Goal: Information Seeking & Learning: Learn about a topic

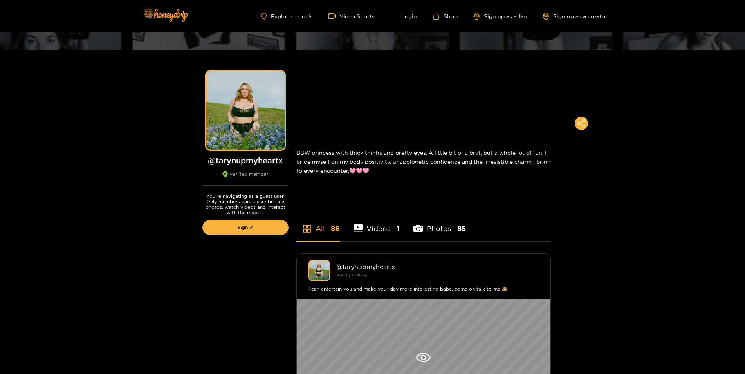
click at [367, 227] on li "Videos 1" at bounding box center [376, 223] width 47 height 35
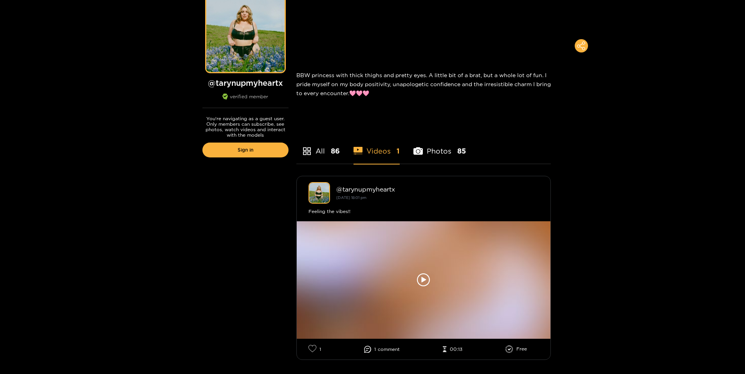
scroll to position [160, 0]
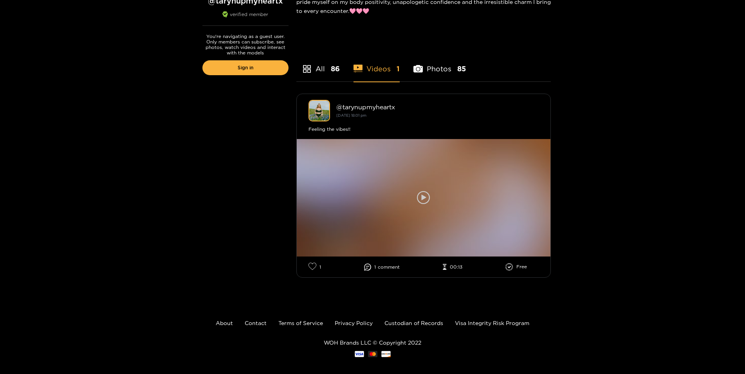
click at [423, 192] on icon at bounding box center [423, 197] width 13 height 13
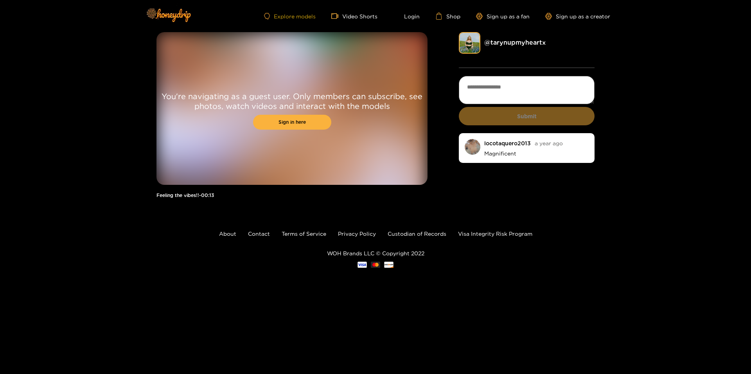
click at [292, 16] on link "Explore models" at bounding box center [290, 16] width 52 height 7
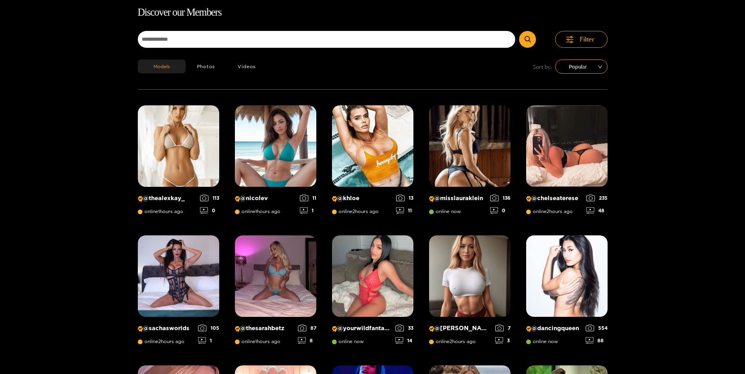
scroll to position [50, 0]
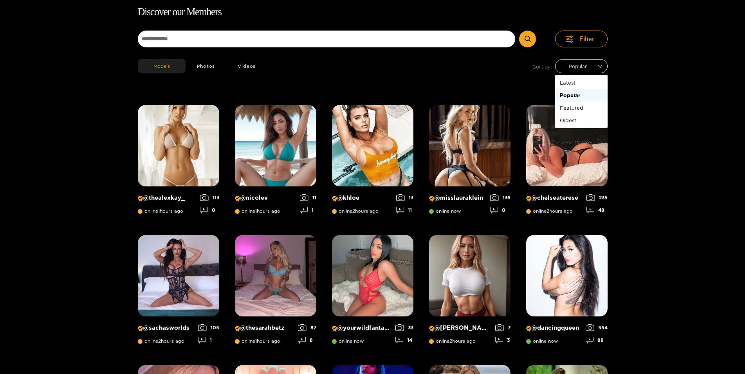
click at [601, 64] on span "Popular" at bounding box center [581, 66] width 41 height 12
click at [585, 39] on span "Filter" at bounding box center [587, 38] width 15 height 9
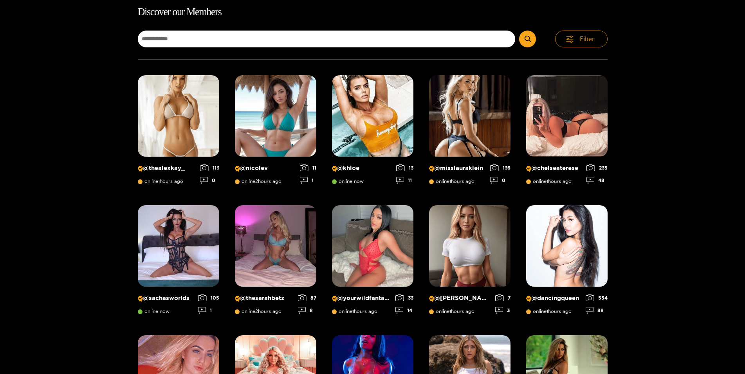
click at [585, 39] on span "Filter" at bounding box center [587, 38] width 15 height 9
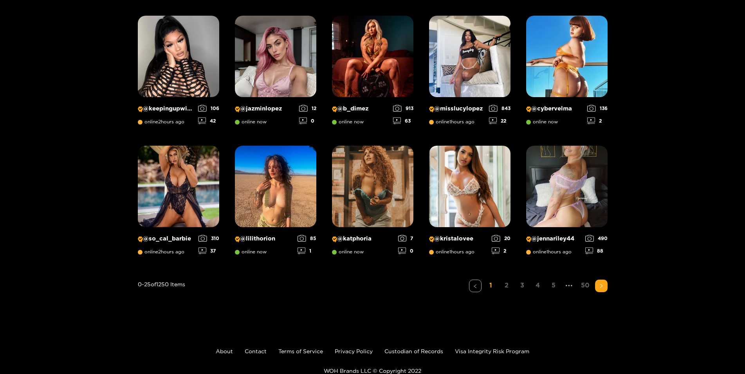
scroll to position [564, 0]
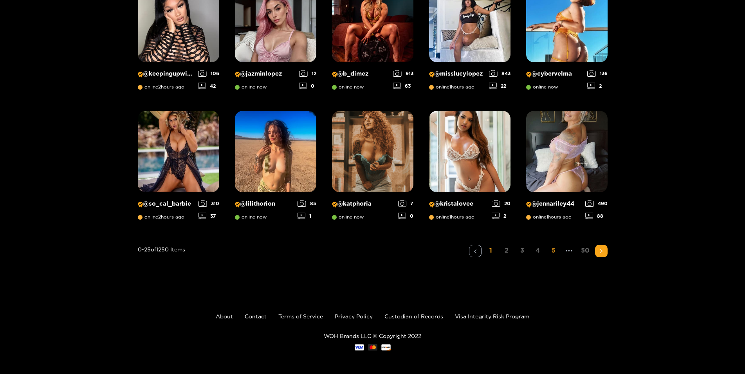
click at [555, 250] on link "5" at bounding box center [553, 250] width 13 height 11
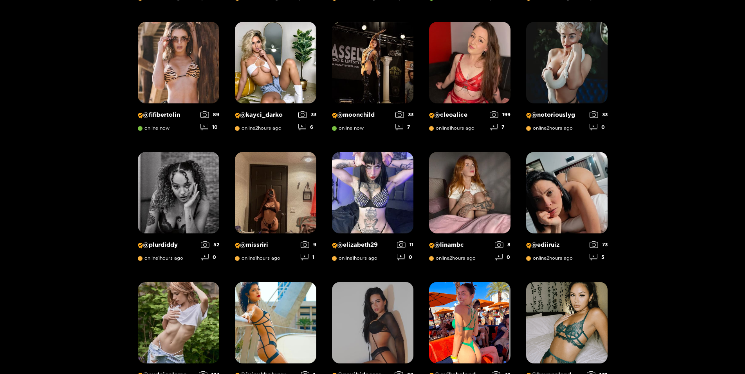
scroll to position [0, 0]
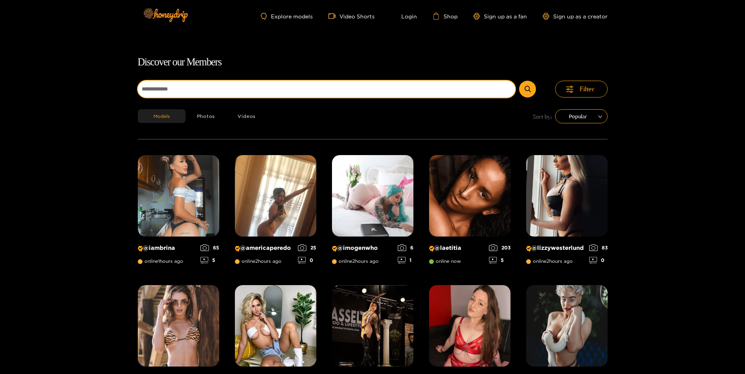
click at [201, 88] on input at bounding box center [327, 89] width 378 height 17
type input "***"
click at [519, 81] on button "submit" at bounding box center [527, 89] width 17 height 17
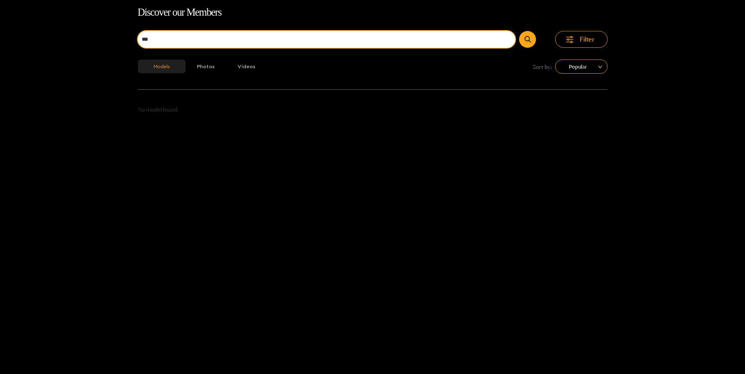
scroll to position [50, 0]
